Goal: Task Accomplishment & Management: Complete application form

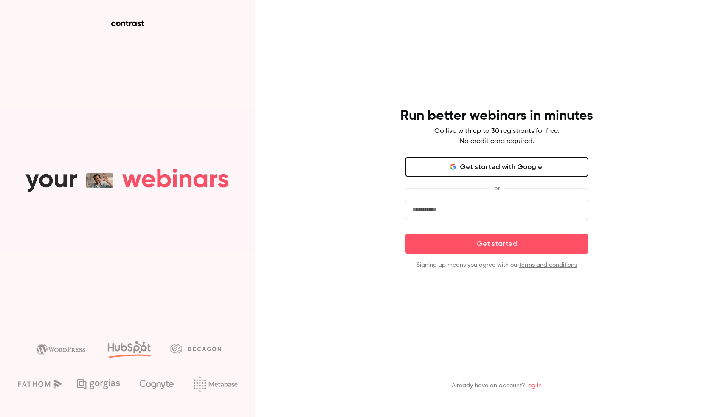
click at [489, 166] on button "Get started with Google" at bounding box center [497, 167] width 184 height 20
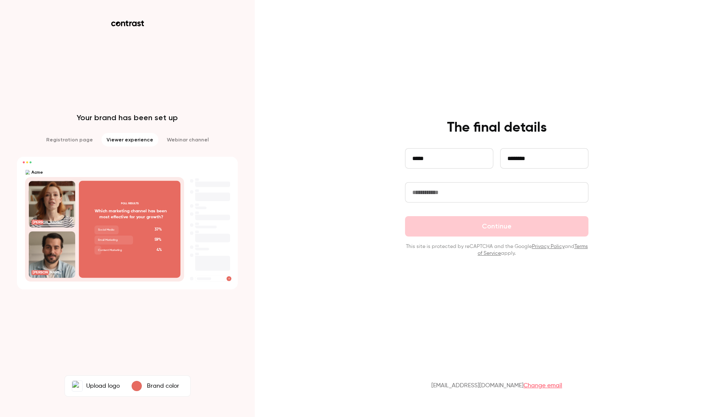
click at [450, 193] on input "text" at bounding box center [497, 192] width 184 height 20
type input "********"
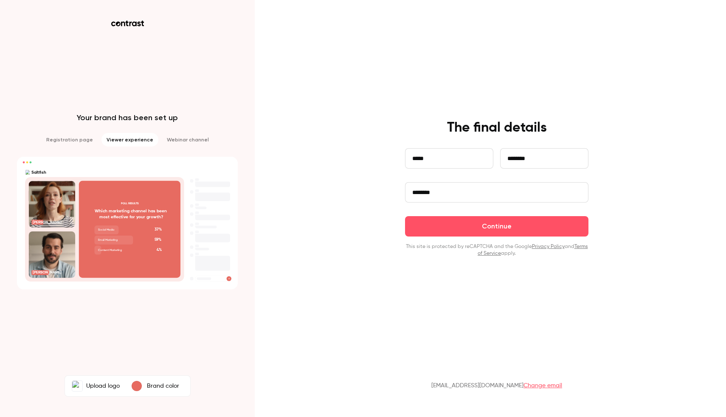
click at [507, 214] on form "**********" at bounding box center [497, 202] width 184 height 109
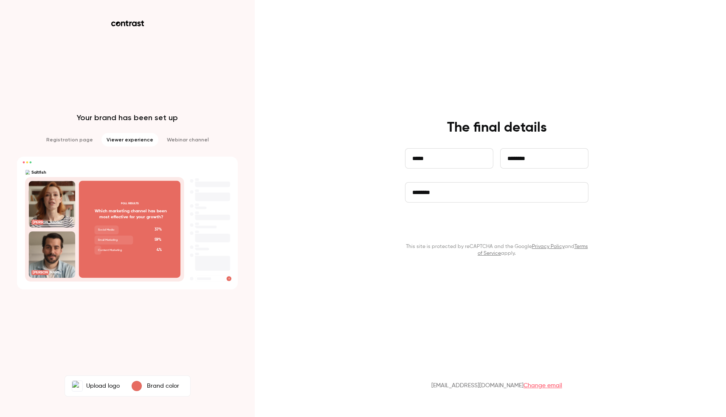
click at [507, 220] on button "Continue" at bounding box center [497, 226] width 184 height 20
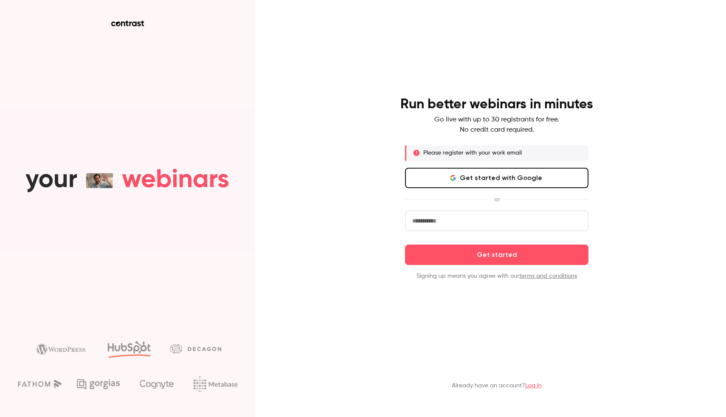
click at [503, 181] on button "Get started with Google" at bounding box center [497, 178] width 184 height 20
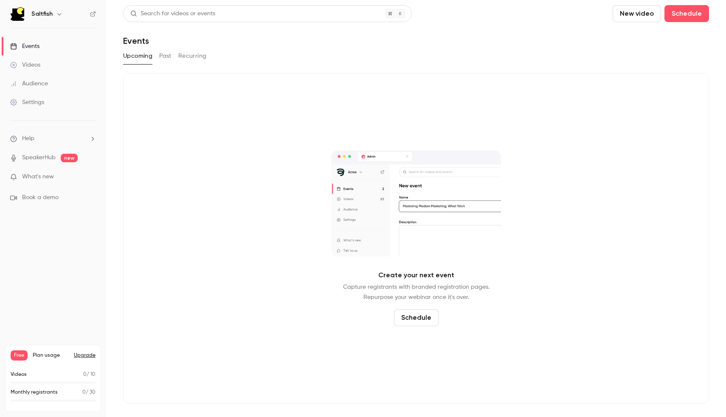
click at [56, 67] on link "Videos" at bounding box center [53, 65] width 106 height 19
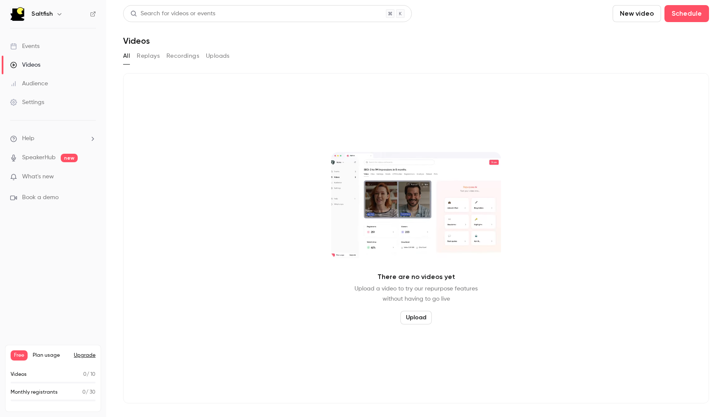
click at [642, 12] on button "New video" at bounding box center [637, 13] width 48 height 17
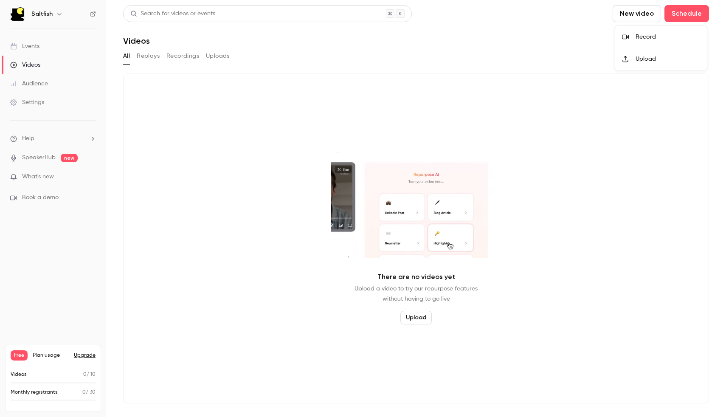
click at [641, 37] on div "Record" at bounding box center [668, 37] width 65 height 8
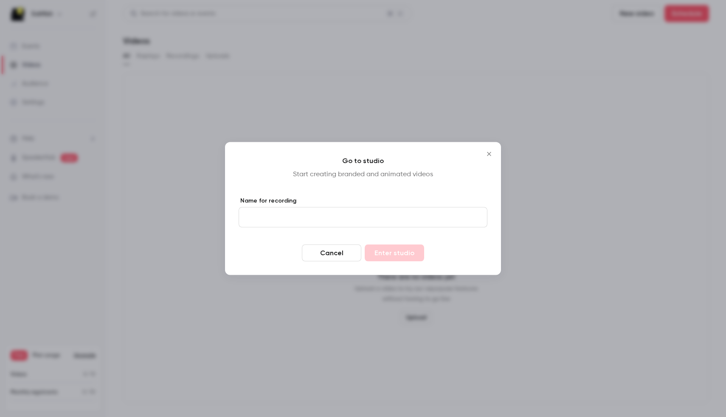
click at [487, 154] on icon "Close" at bounding box center [489, 154] width 10 height 7
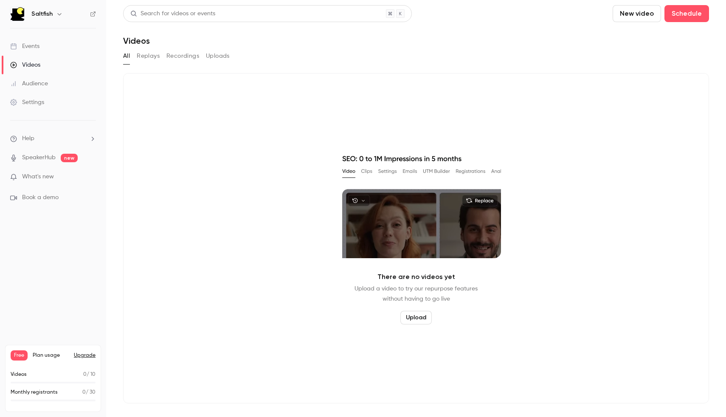
click at [30, 42] on link "Events" at bounding box center [53, 46] width 106 height 19
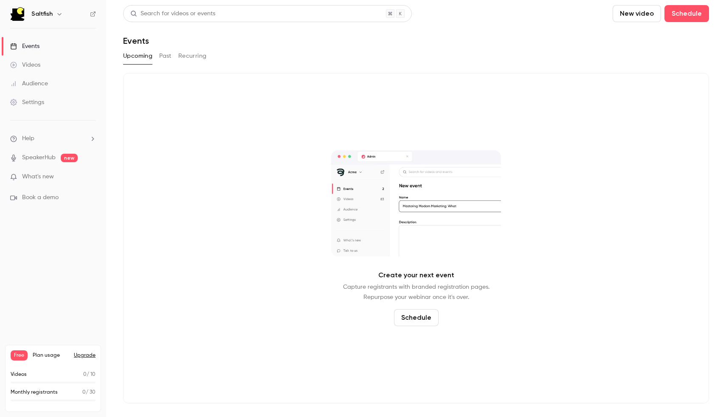
click at [647, 18] on button "New video" at bounding box center [637, 13] width 48 height 17
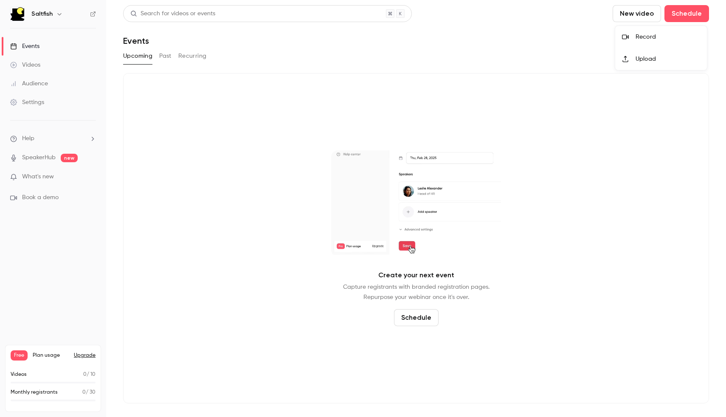
click at [681, 10] on div at bounding box center [363, 208] width 726 height 417
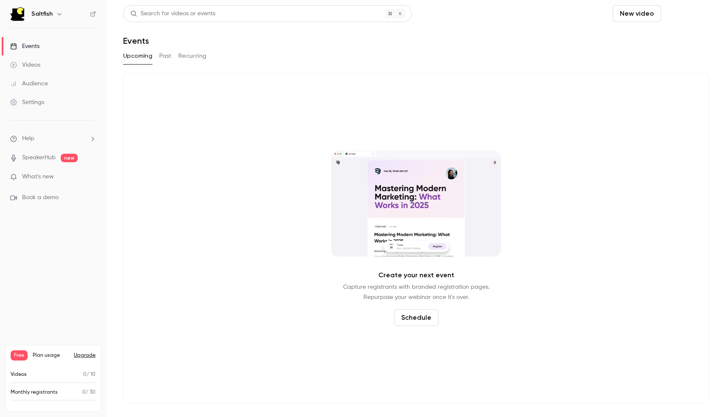
click at [682, 14] on button "Schedule" at bounding box center [687, 13] width 45 height 17
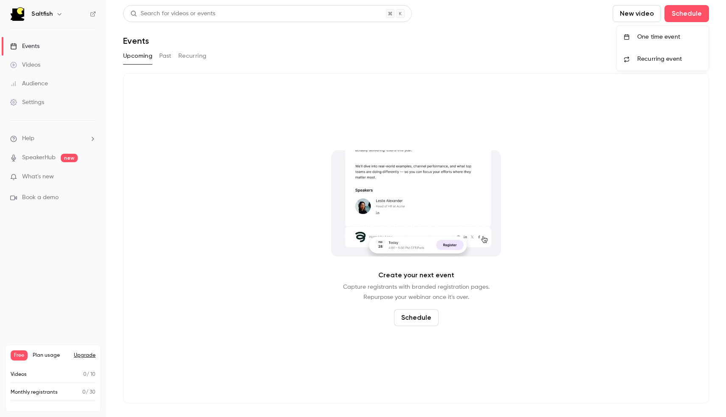
click at [666, 38] on div "One time event" at bounding box center [670, 37] width 65 height 8
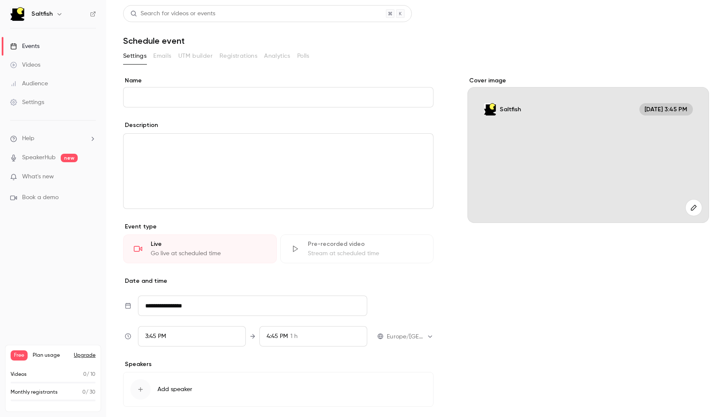
click at [235, 90] on input "Name" at bounding box center [278, 97] width 311 height 20
type input "*****"
click at [141, 406] on button "Save" at bounding box center [138, 401] width 31 height 17
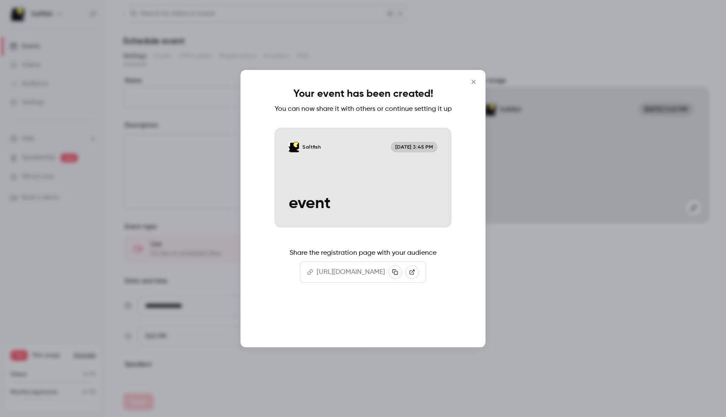
click at [382, 327] on button "Continue" at bounding box center [363, 320] width 85 height 20
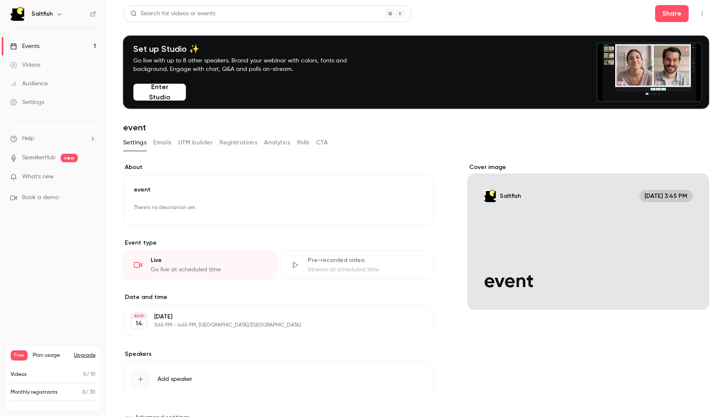
click at [226, 267] on div "Go live at scheduled time" at bounding box center [209, 270] width 116 height 8
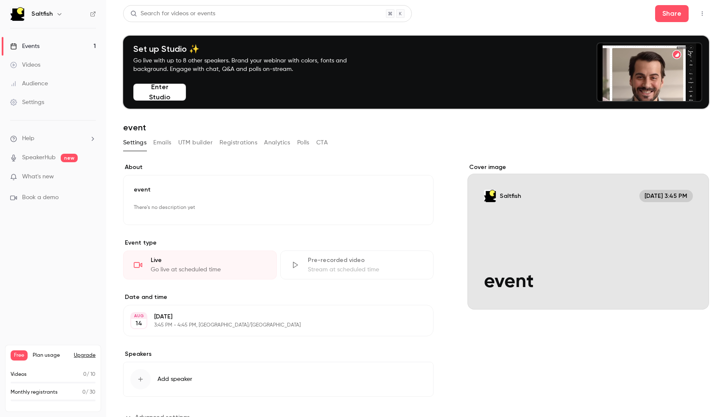
click at [163, 96] on button "Enter Studio" at bounding box center [159, 92] width 53 height 17
